Goal: Navigation & Orientation: Find specific page/section

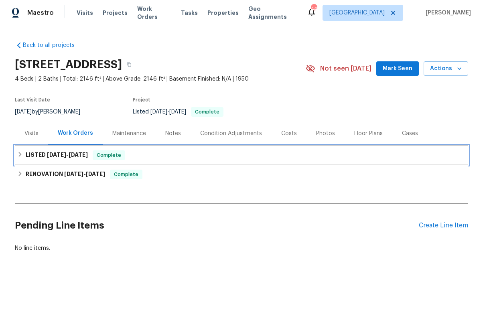
click at [42, 152] on h6 "LISTED [DATE] - [DATE]" at bounding box center [57, 155] width 62 height 10
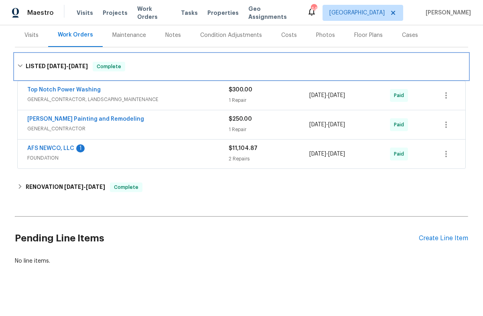
scroll to position [99, 0]
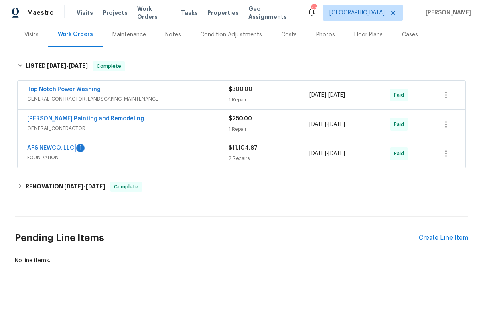
click at [51, 148] on link "AFS NEWCO, LLC" at bounding box center [50, 148] width 47 height 6
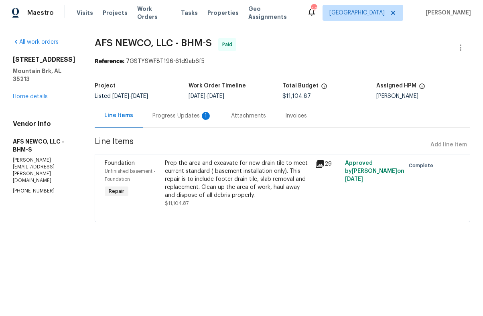
click at [323, 165] on icon at bounding box center [319, 164] width 8 height 8
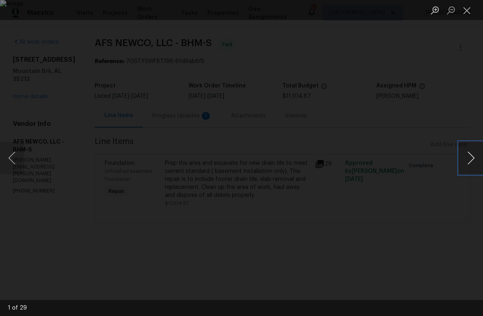
click at [472, 159] on button "Next image" at bounding box center [471, 158] width 24 height 32
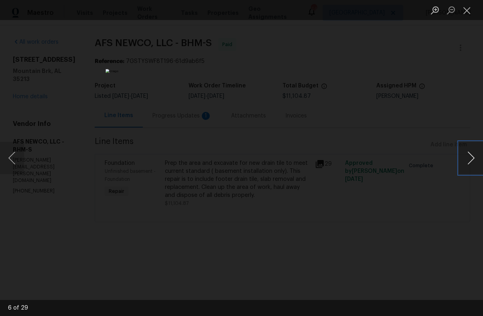
click at [472, 159] on button "Next image" at bounding box center [471, 158] width 24 height 32
click at [472, 160] on button "Next image" at bounding box center [471, 158] width 24 height 32
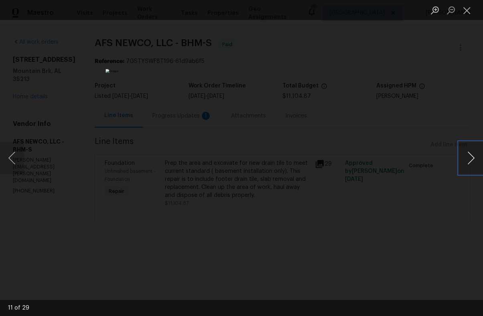
click at [472, 160] on button "Next image" at bounding box center [471, 158] width 24 height 32
click at [472, 159] on button "Next image" at bounding box center [471, 158] width 24 height 32
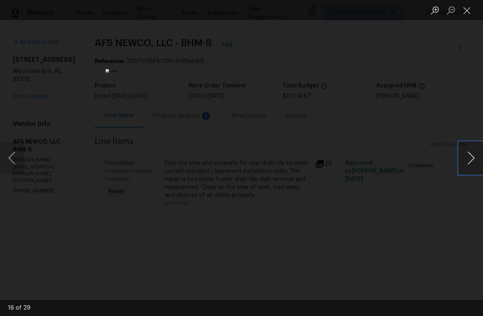
click at [472, 159] on button "Next image" at bounding box center [471, 158] width 24 height 32
click at [472, 158] on button "Next image" at bounding box center [471, 158] width 24 height 32
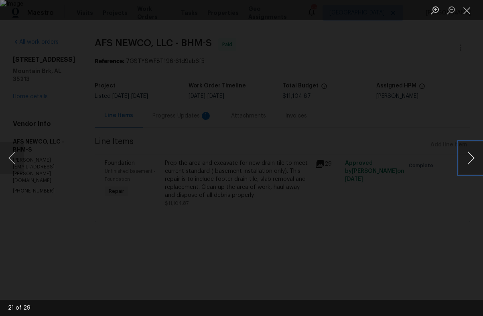
click at [472, 158] on button "Next image" at bounding box center [471, 158] width 24 height 32
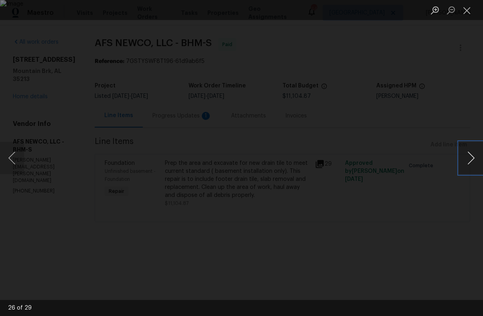
click at [472, 158] on button "Next image" at bounding box center [471, 158] width 24 height 32
click at [471, 158] on button "Next image" at bounding box center [471, 158] width 24 height 32
click at [440, 244] on div "Lightbox" at bounding box center [241, 158] width 483 height 316
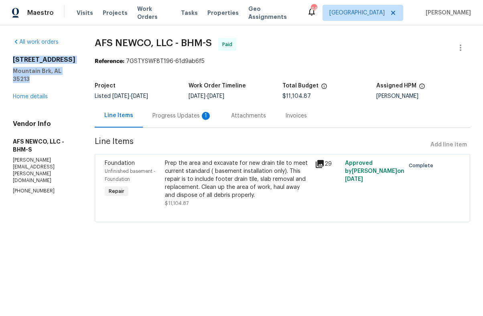
copy div "[STREET_ADDRESS]"
drag, startPoint x: 79, startPoint y: 71, endPoint x: 14, endPoint y: 57, distance: 66.4
click at [14, 57] on div "All work orders [STREET_ADDRESS] Home details Vendor Info AFS NEWCO, LLC - BHM-…" at bounding box center [241, 134] width 483 height 219
